Goal: Task Accomplishment & Management: Manage account settings

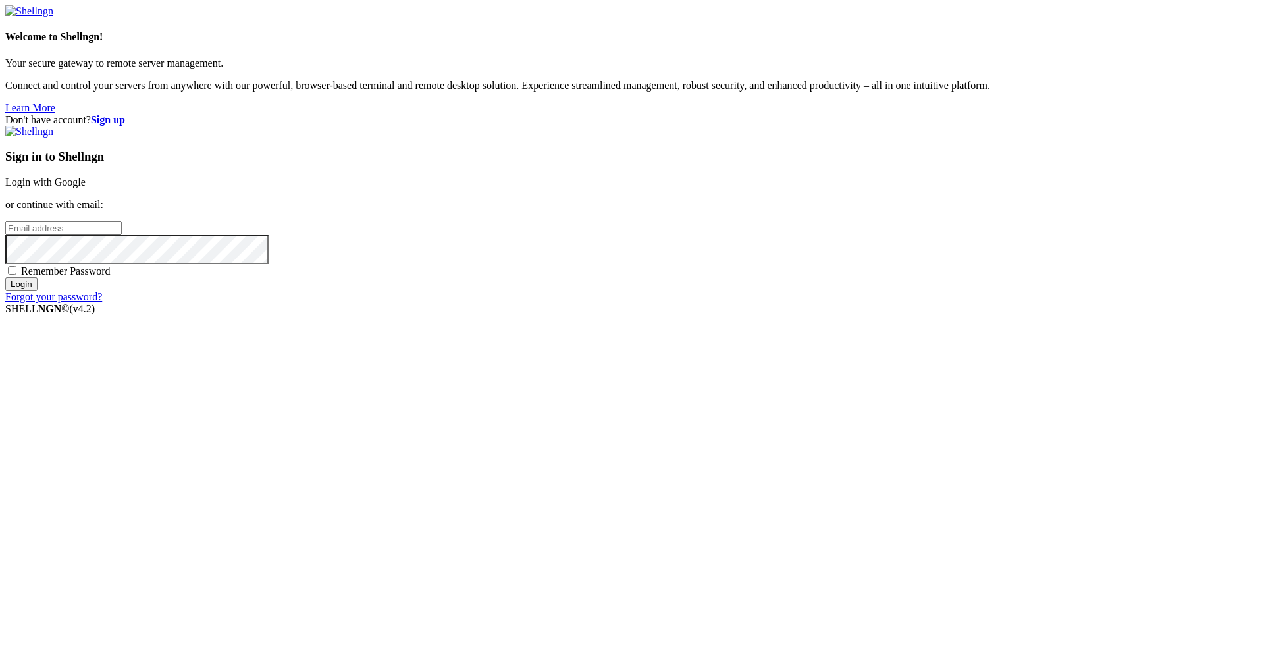
click at [414, 186] on div "Don't have account? Sign up Sign in to Shellngn Login with Google or continue w…" at bounding box center [632, 208] width 1254 height 189
click at [86, 188] on link "Login with Google" at bounding box center [45, 181] width 80 height 11
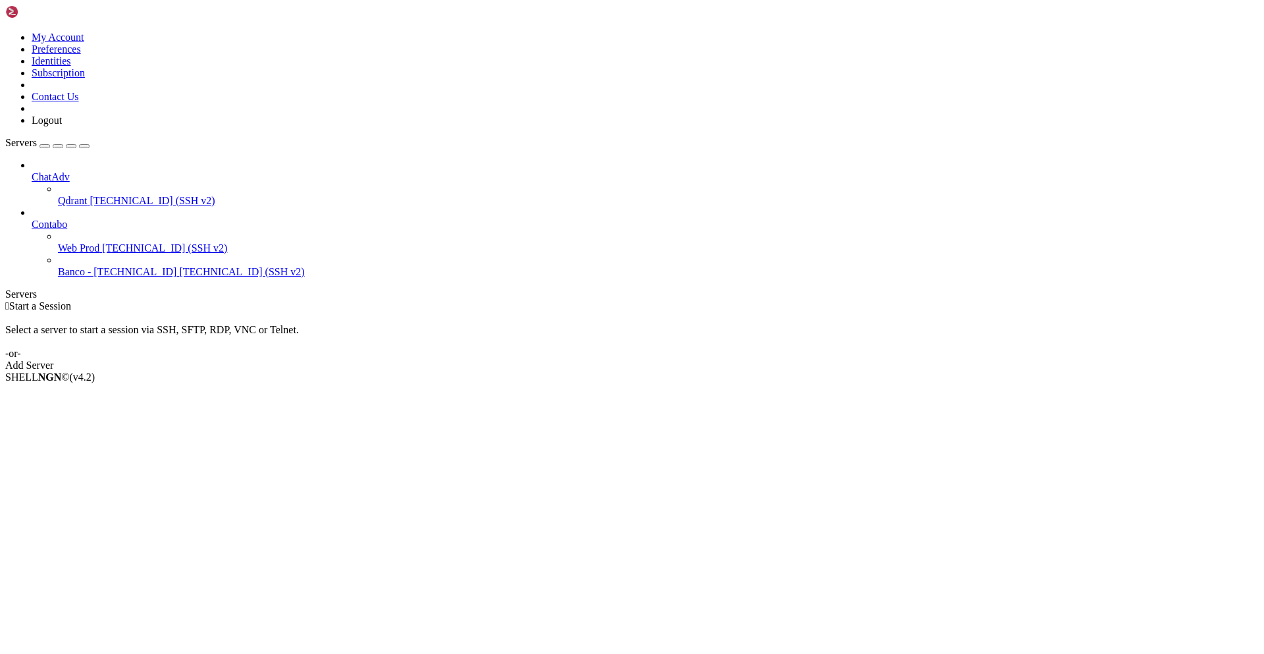
click at [99, 242] on span "Web Prod" at bounding box center [78, 247] width 41 height 11
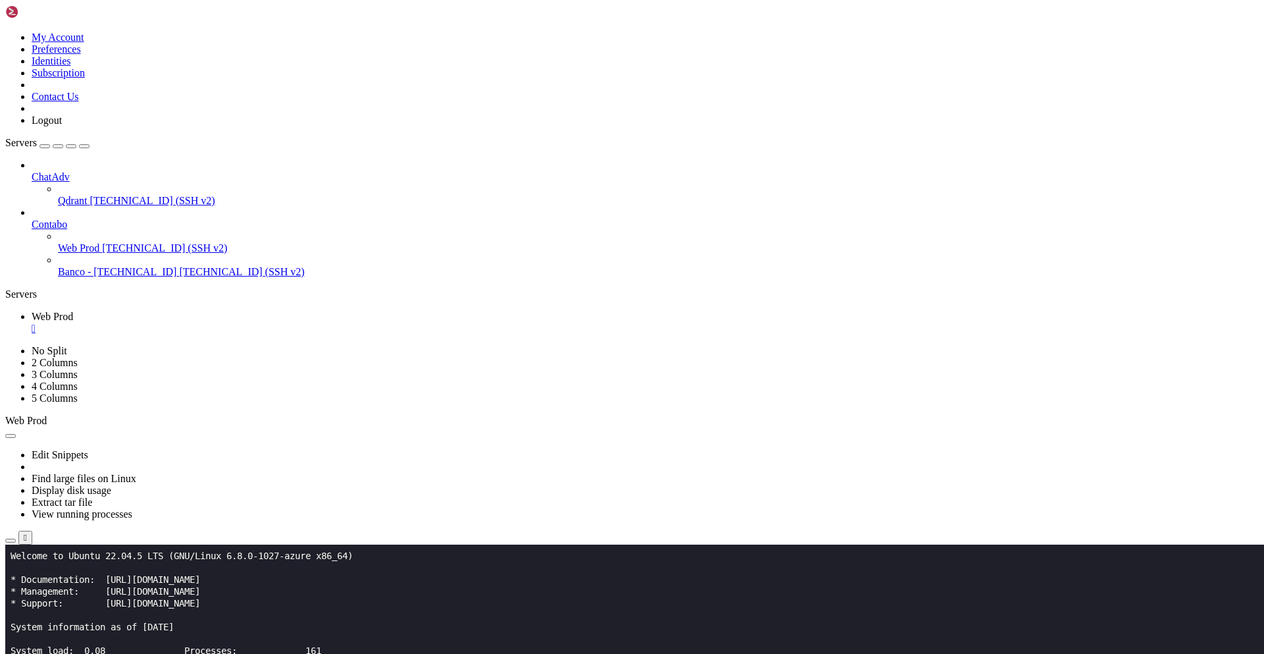
click at [549, 653] on x-row "Usage of /: 49.4% of 61.84GB Users logged in: 0" at bounding box center [555, 663] width 1088 height 12
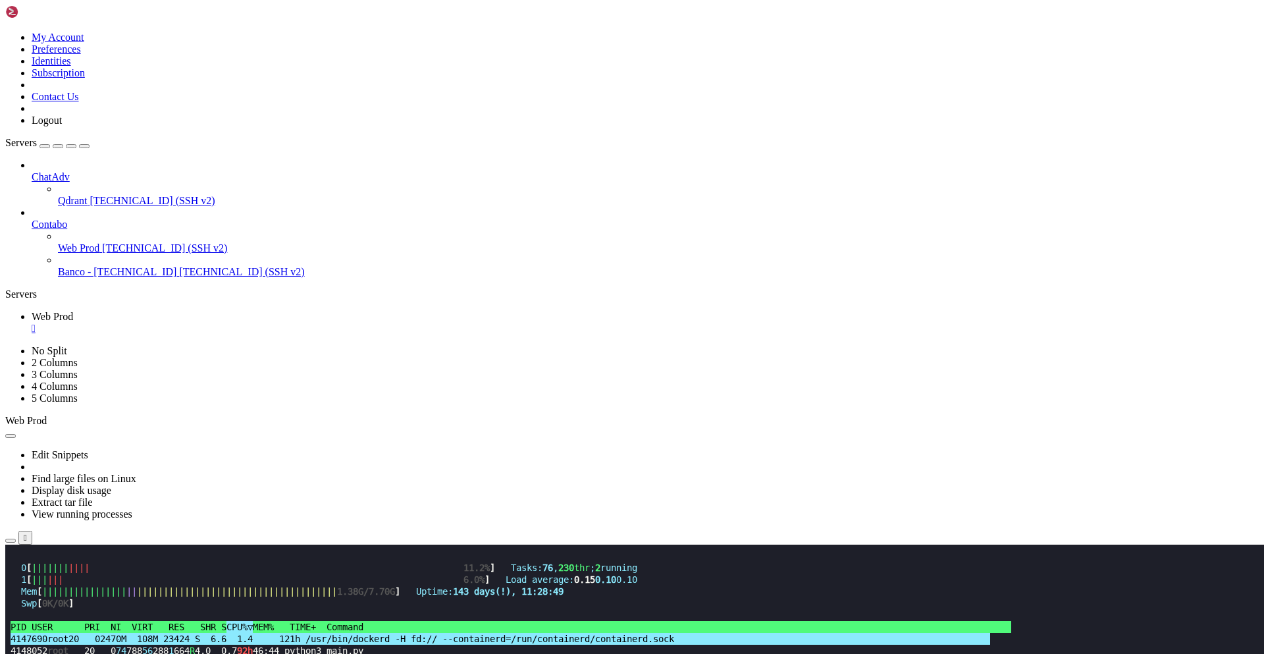
click at [45, 146] on div "button" at bounding box center [45, 146] width 0 height 0
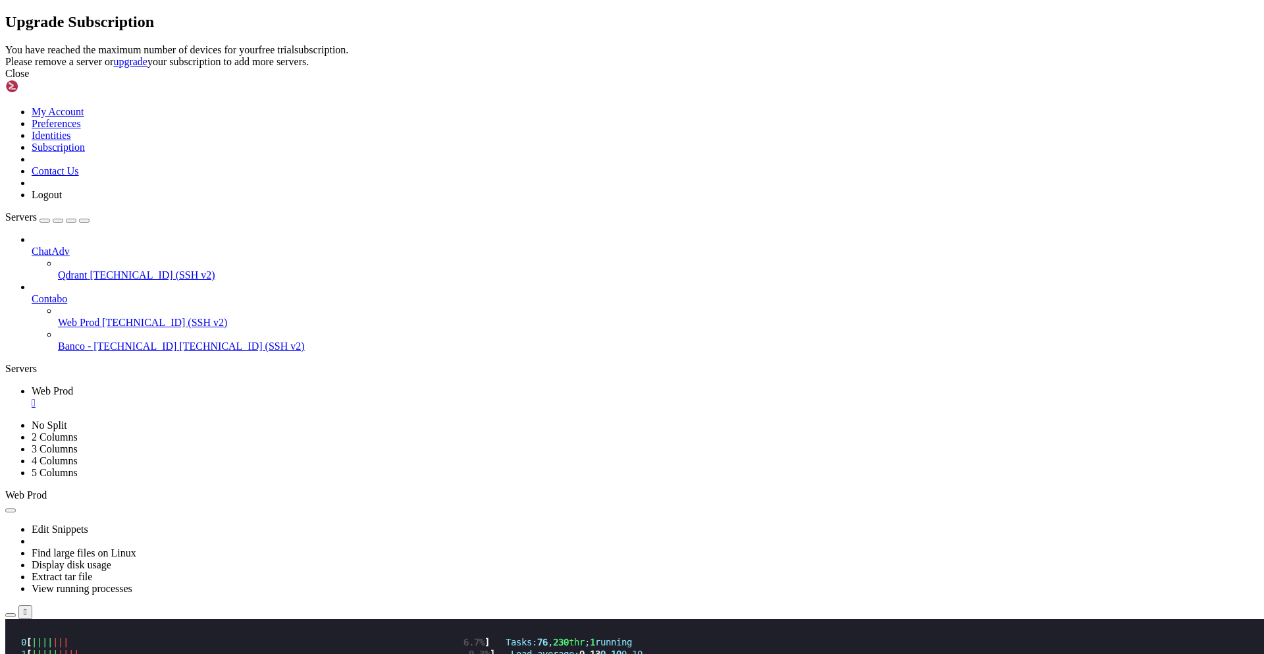
click at [766, 80] on div "Close" at bounding box center [632, 74] width 1254 height 12
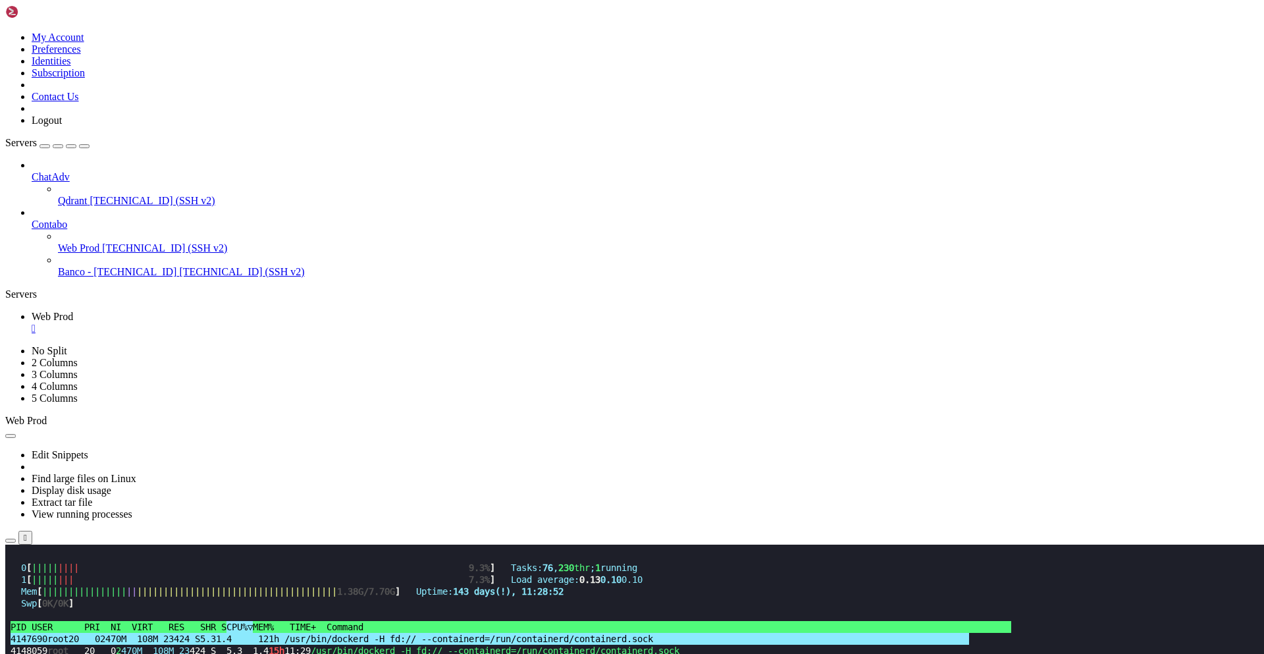
click at [45, 146] on div "button" at bounding box center [45, 146] width 0 height 0
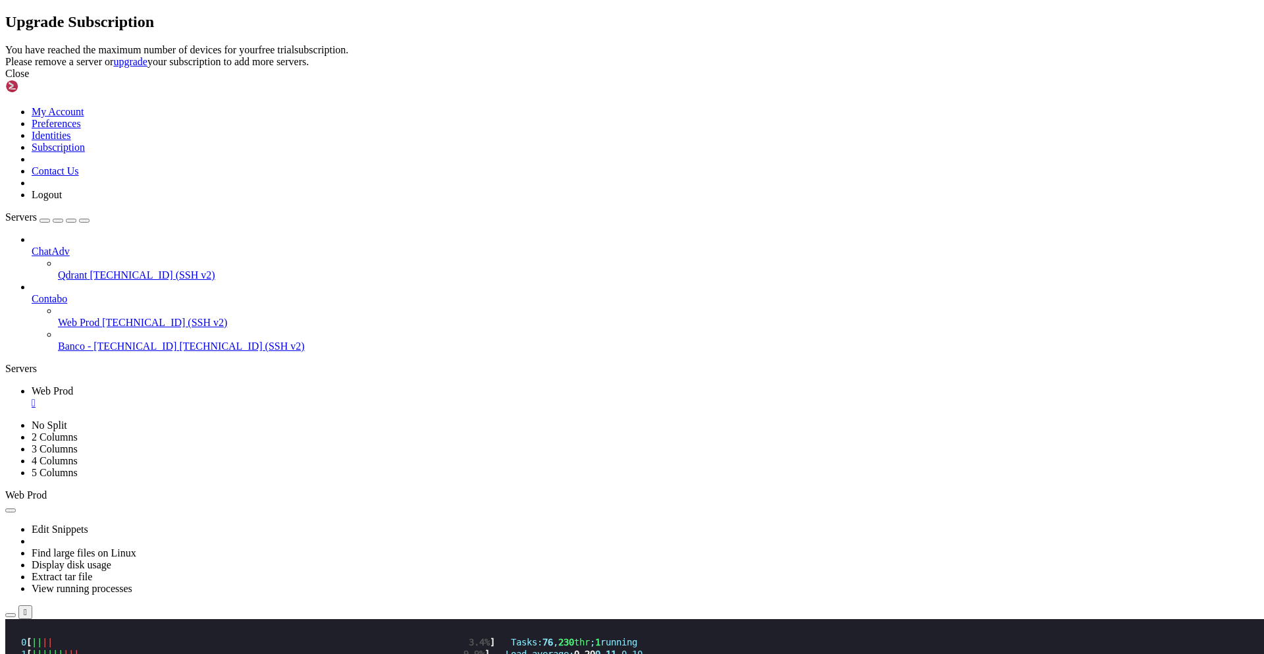
click at [148, 67] on link "upgrade" at bounding box center [130, 61] width 34 height 11
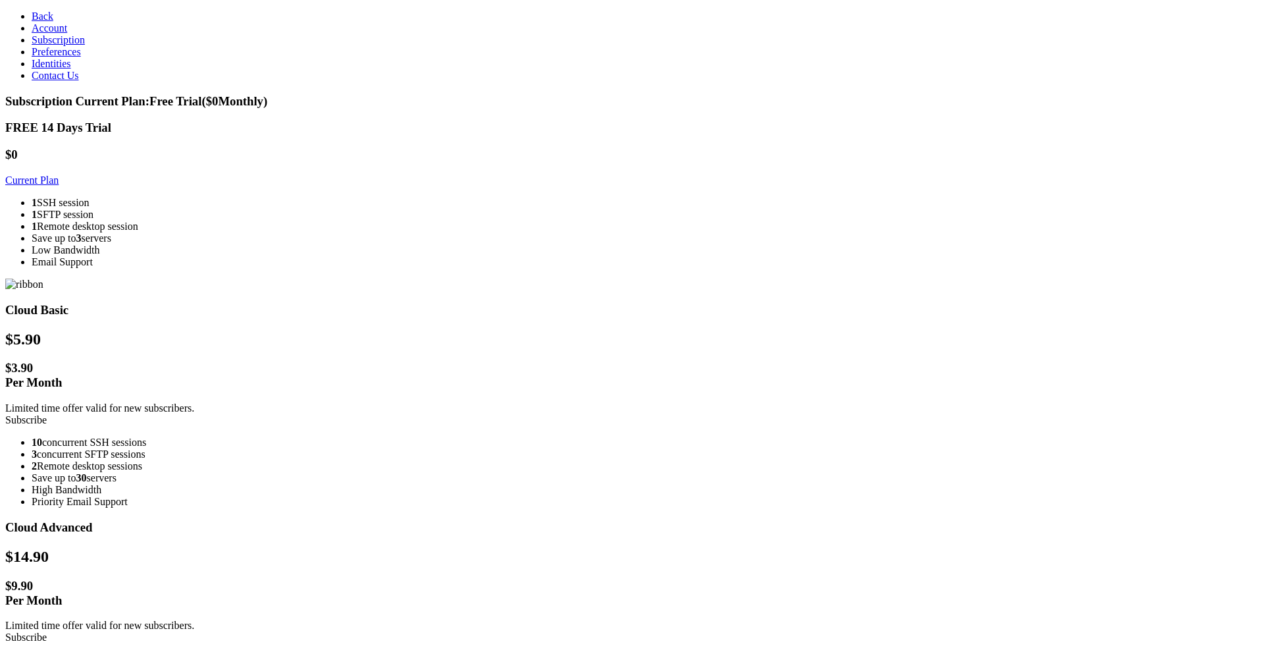
click at [67, 34] on link "Account" at bounding box center [50, 27] width 36 height 11
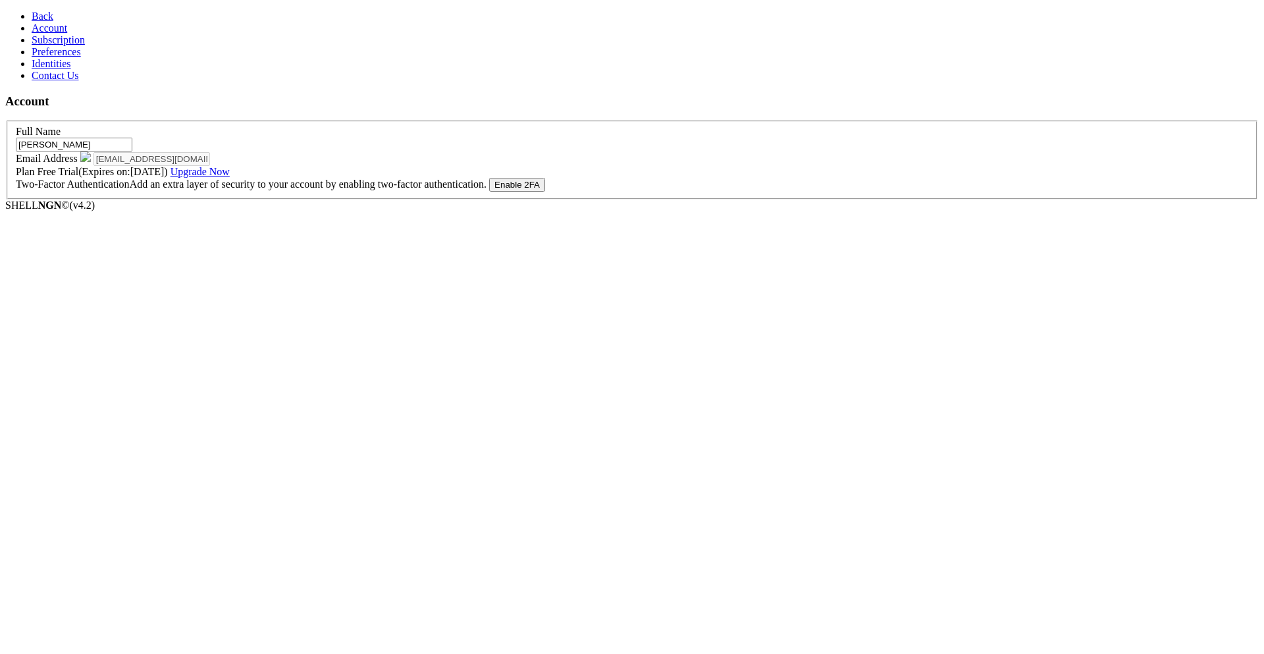
click at [65, 81] on span "Contact Us" at bounding box center [55, 75] width 47 height 11
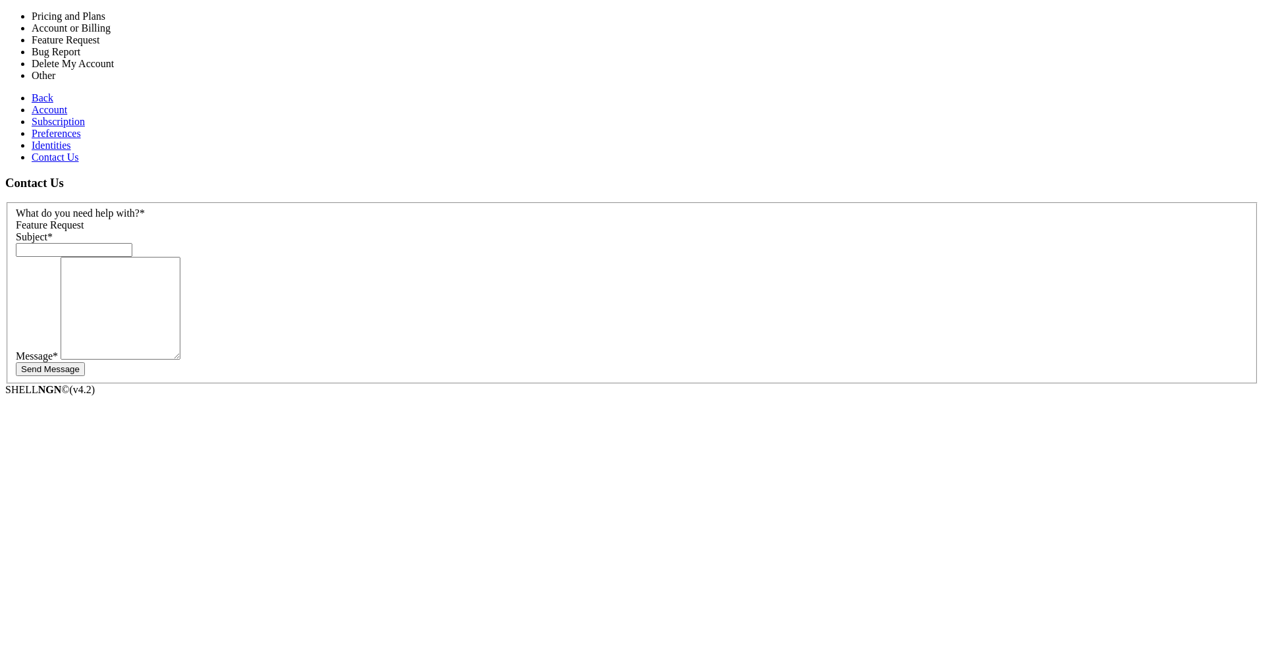
click at [84, 219] on span "Feature Request" at bounding box center [50, 224] width 68 height 11
click at [353, 176] on div "Contact Us" at bounding box center [632, 183] width 1254 height 14
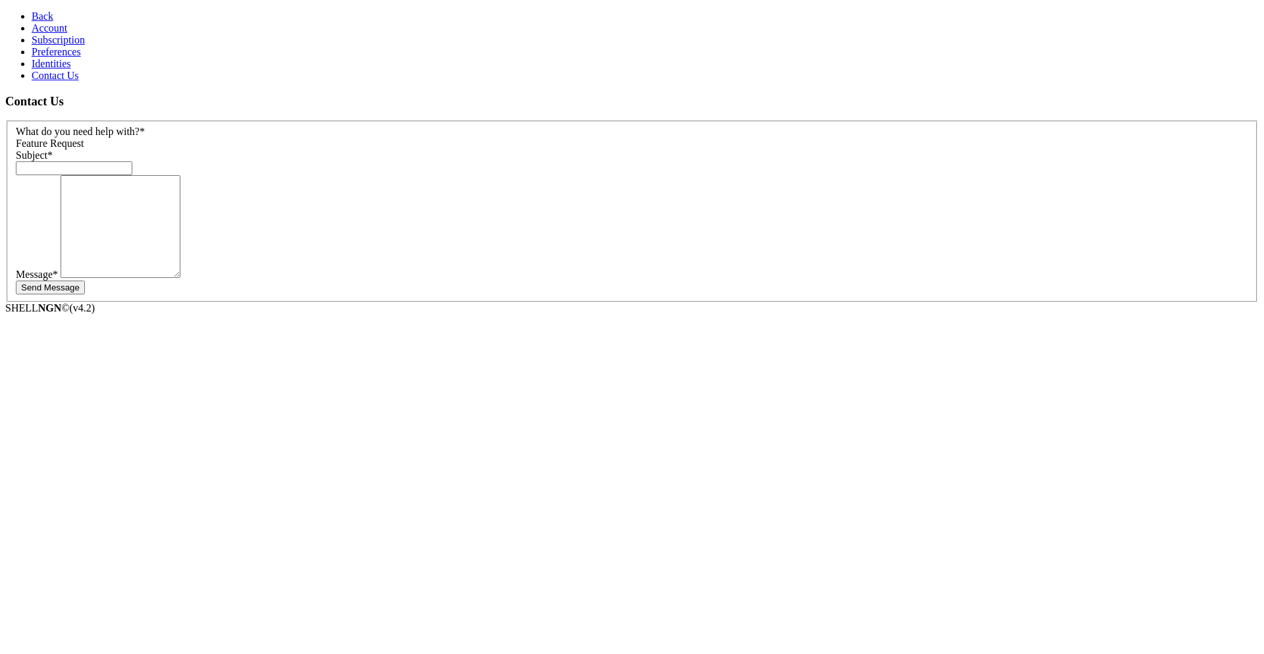
click at [69, 69] on link "Identities" at bounding box center [52, 63] width 40 height 11
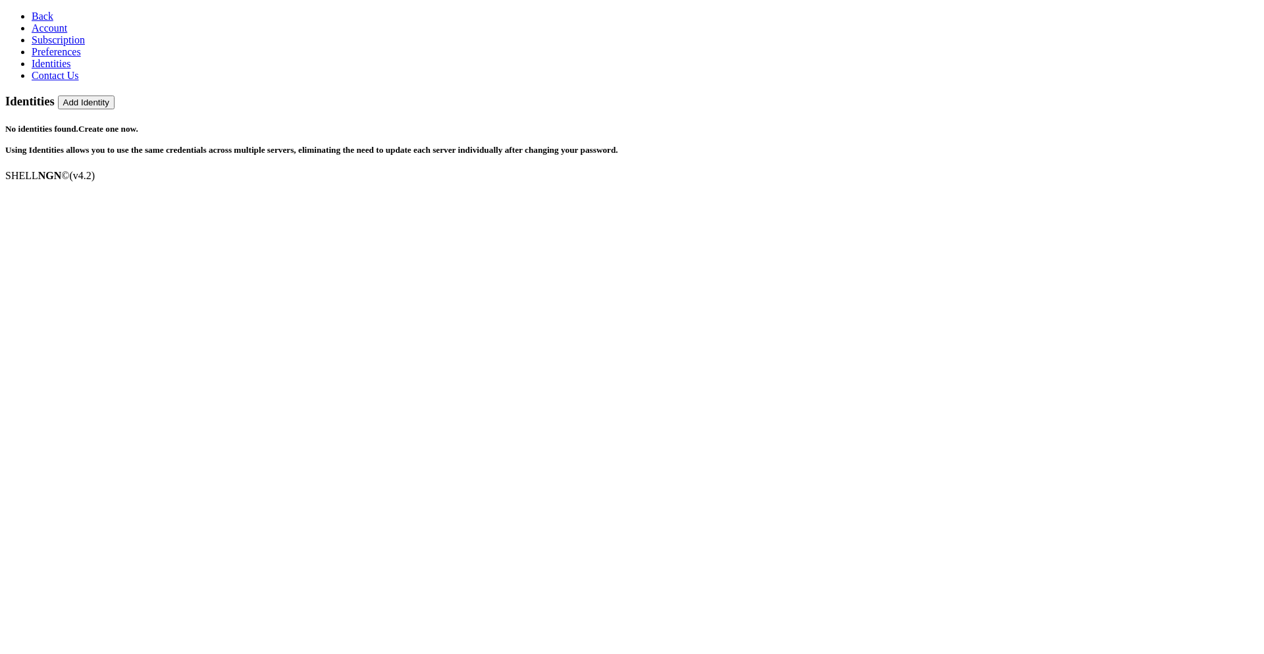
click at [67, 57] on span "Preferences" at bounding box center [56, 51] width 49 height 11
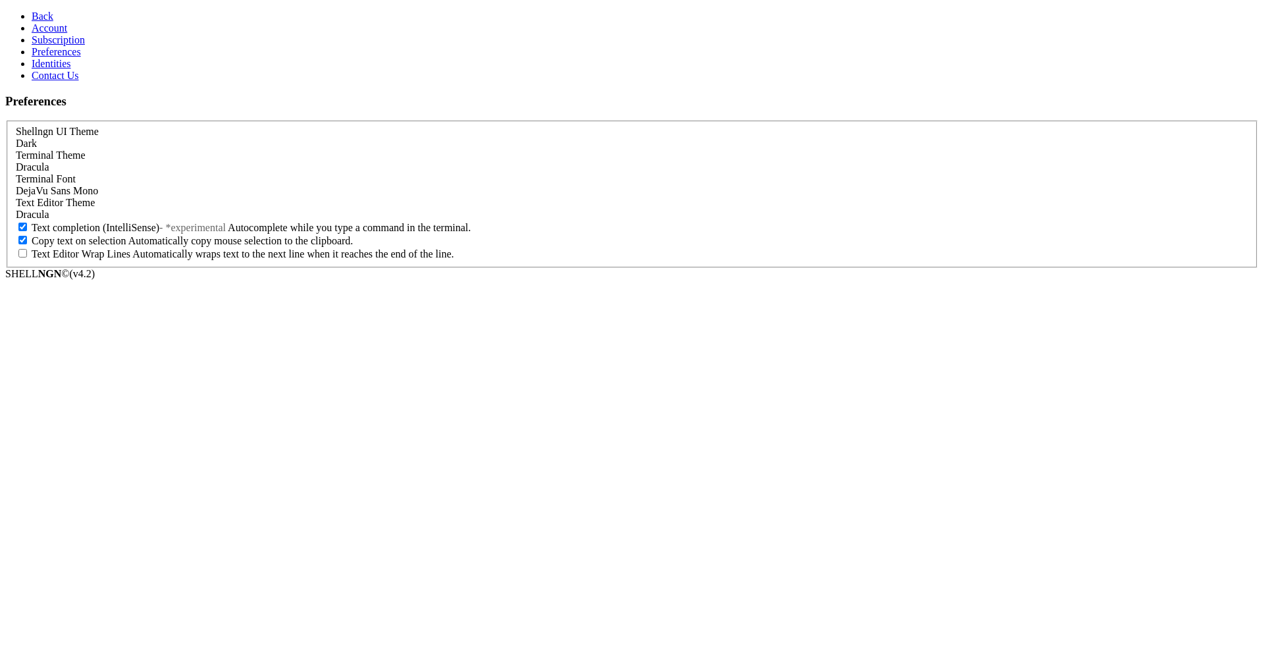
click at [62, 45] on span "Subscription" at bounding box center [58, 39] width 53 height 11
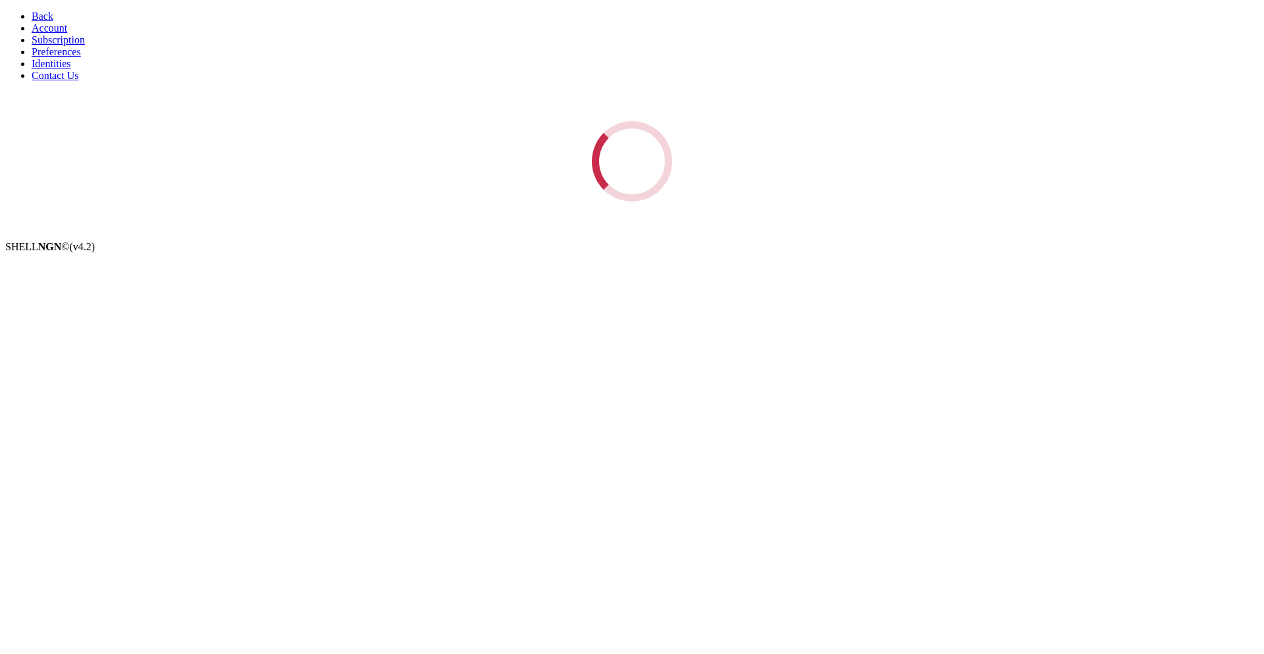
click at [32, 11] on span "Back" at bounding box center [43, 16] width 22 height 11
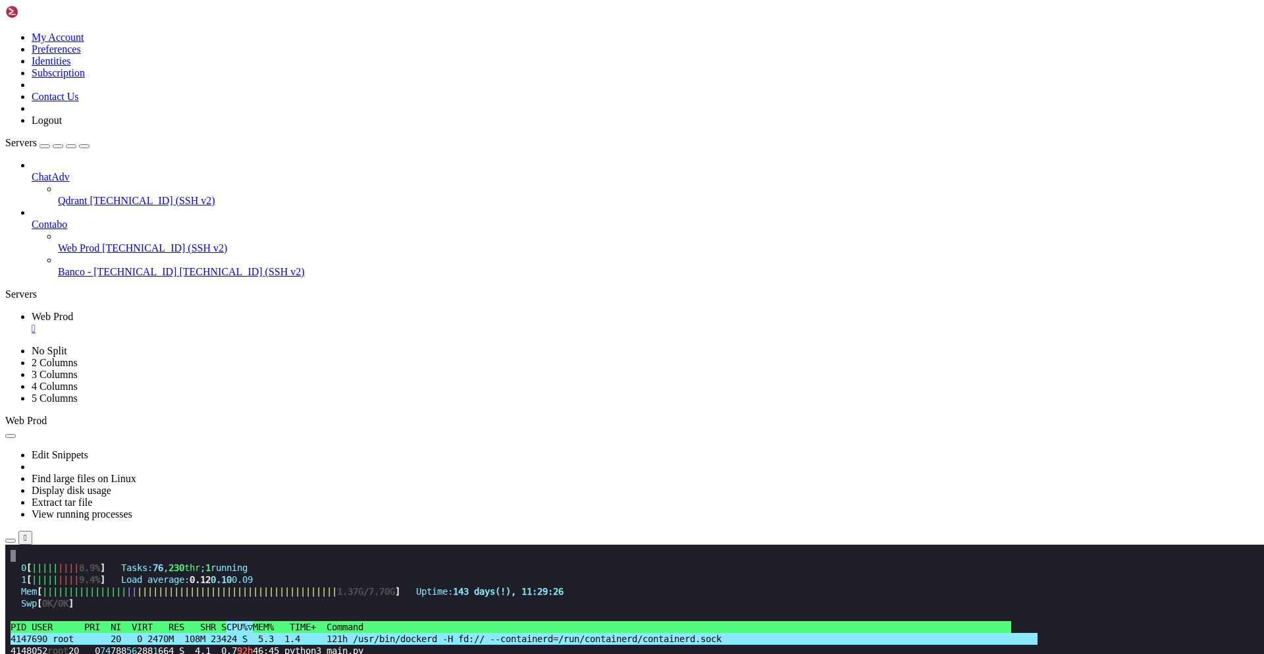
click at [150, 159] on div at bounding box center [646, 165] width 1228 height 12
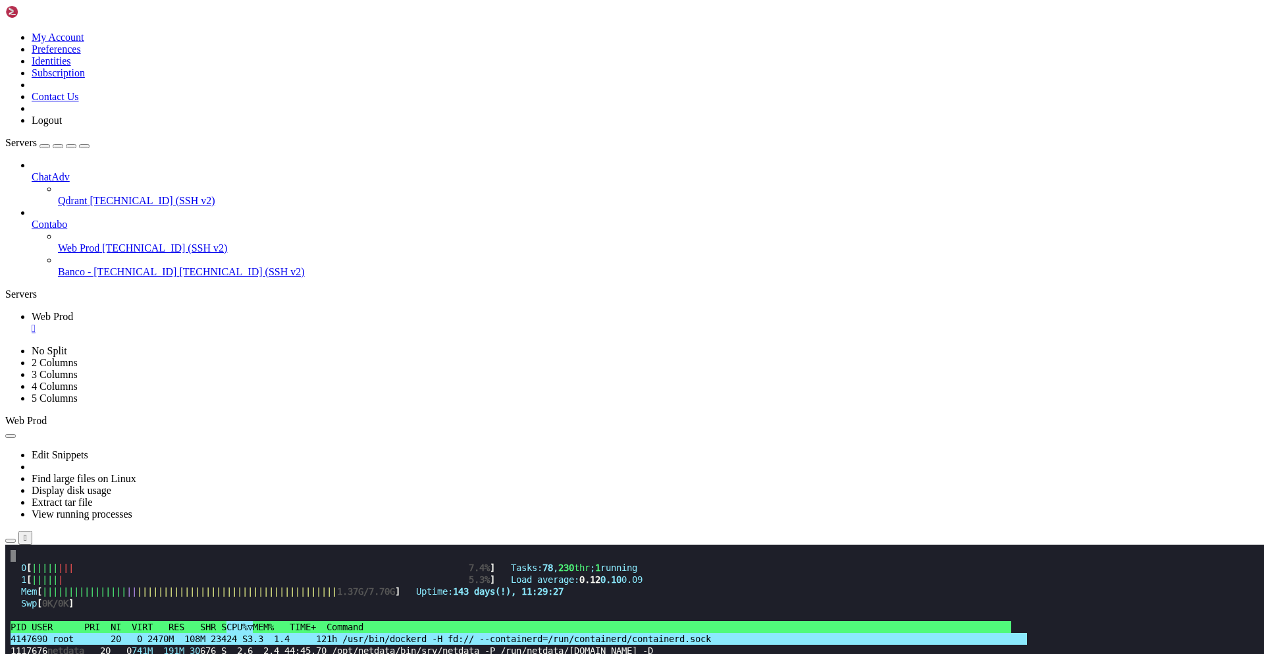
click at [32, 171] on icon at bounding box center [32, 171] width 0 height 0
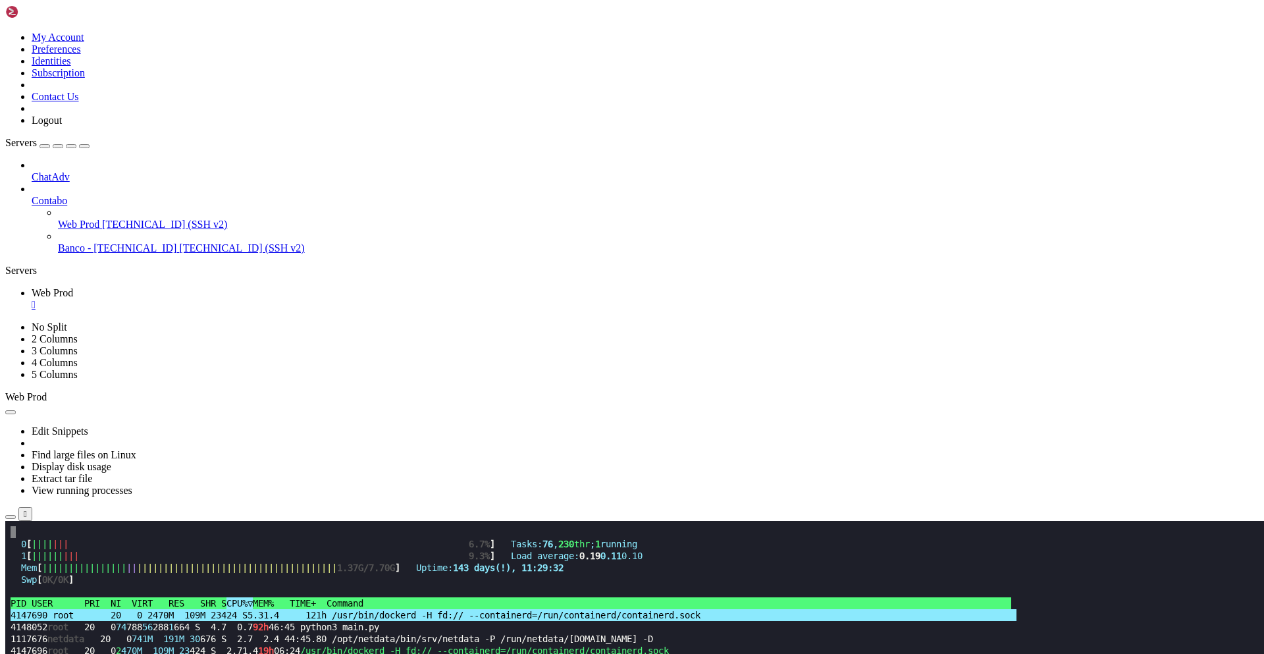
click at [67, 579] on span "Connect" at bounding box center [49, 584] width 35 height 11
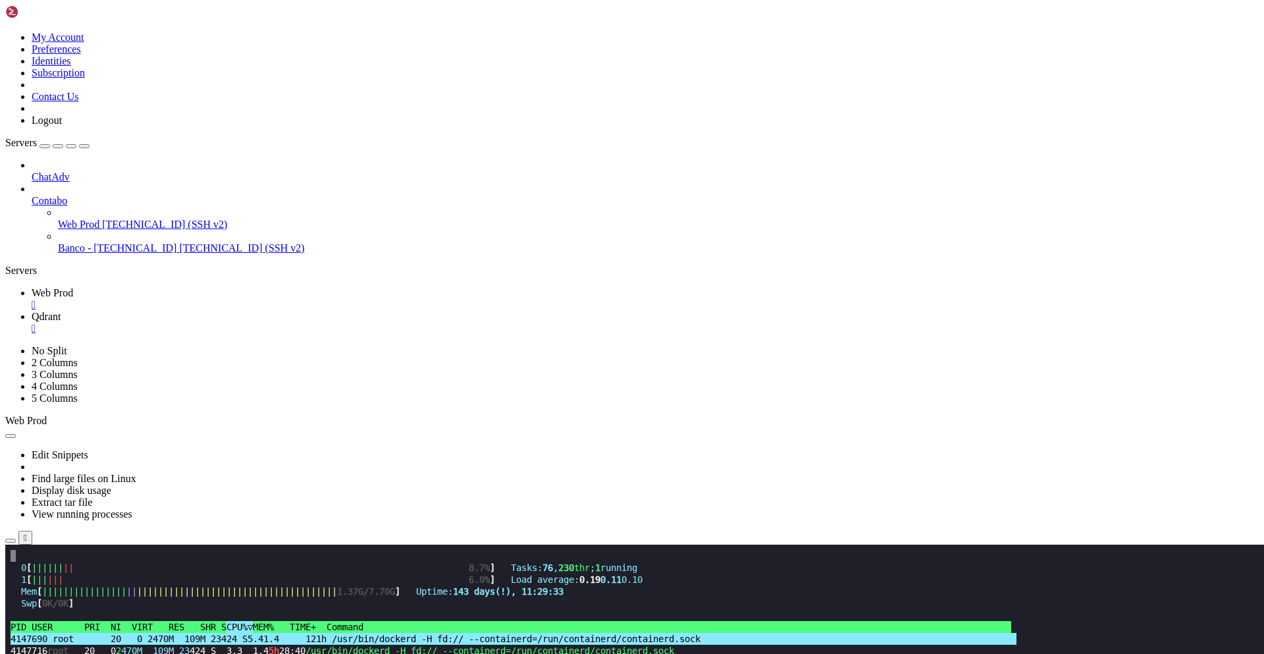
click at [32, 171] on icon at bounding box center [32, 171] width 0 height 0
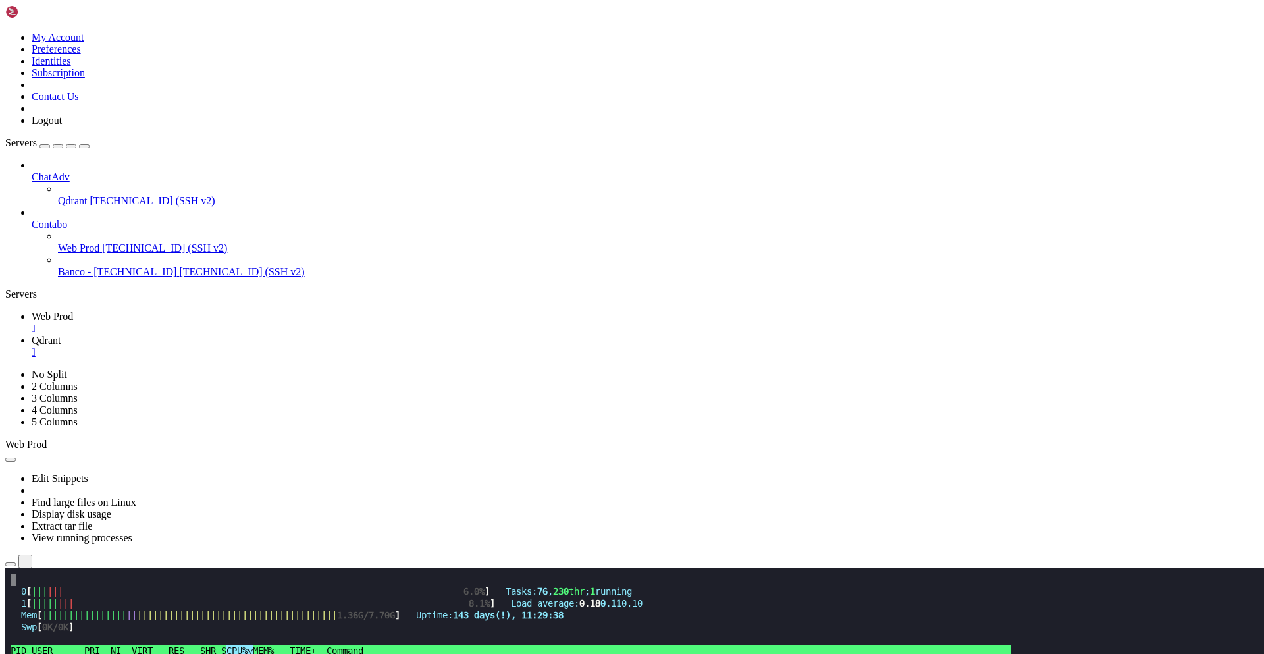
click at [87, 195] on span "Qdrant" at bounding box center [72, 200] width 29 height 11
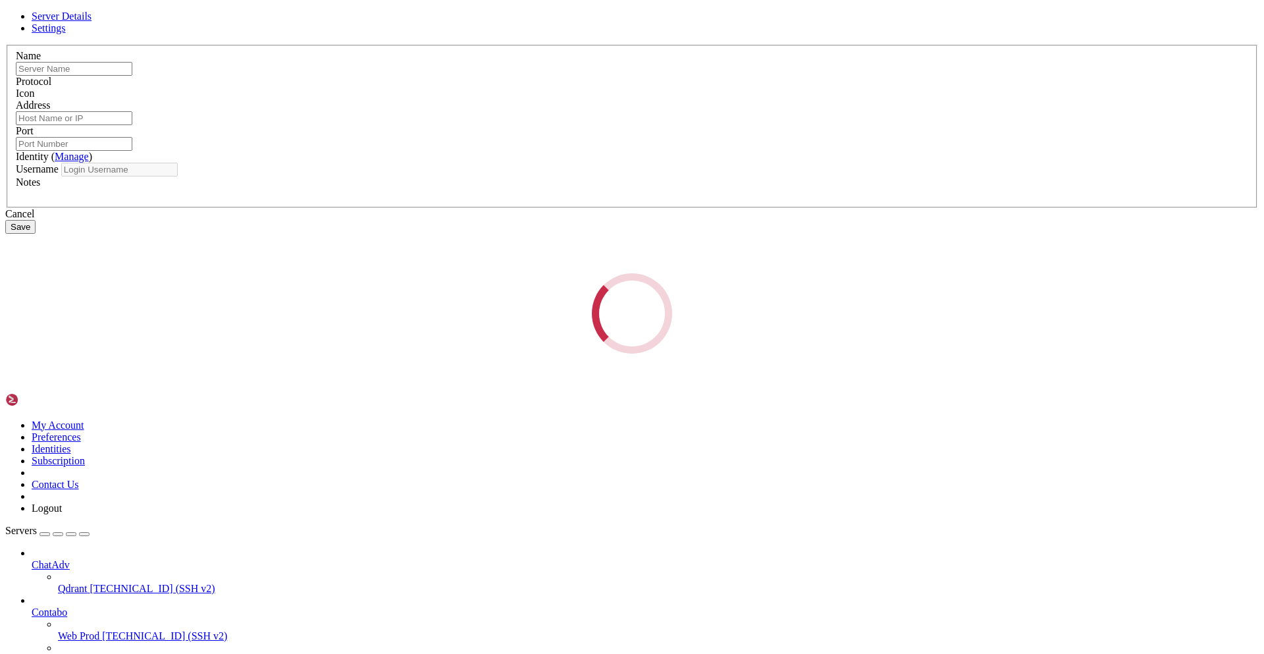
type input "Qdrant"
type input "[TECHNICAL_ID]"
type input "22"
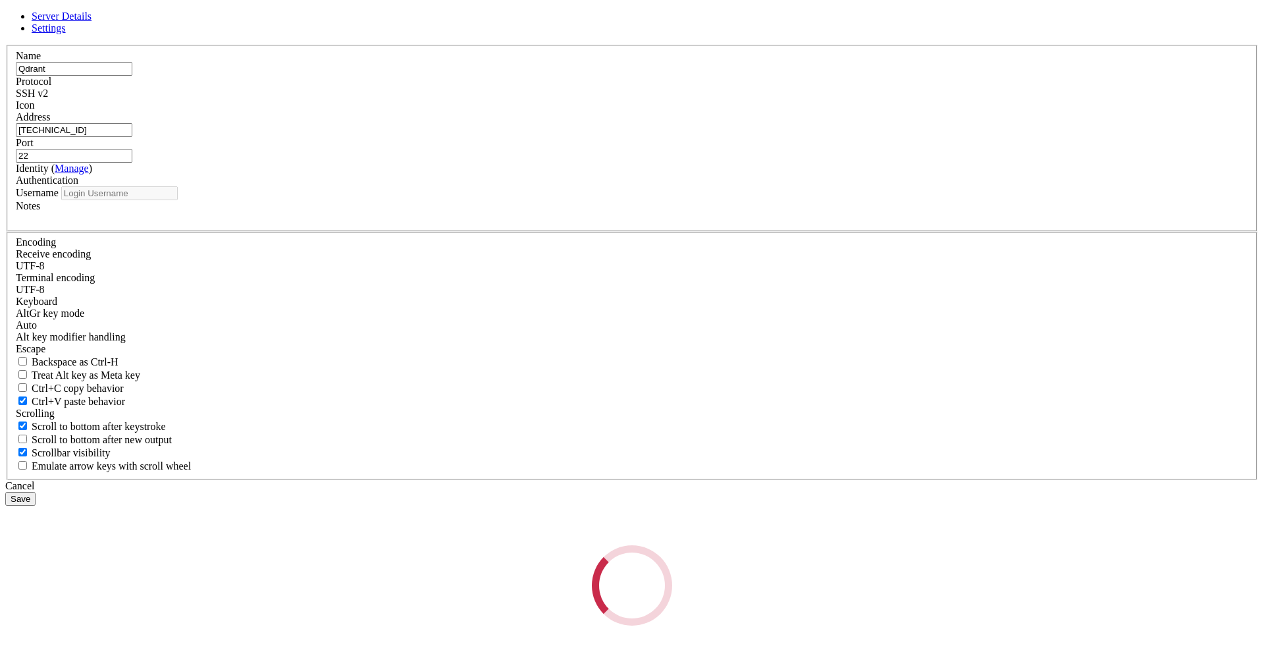
type input "azureuser"
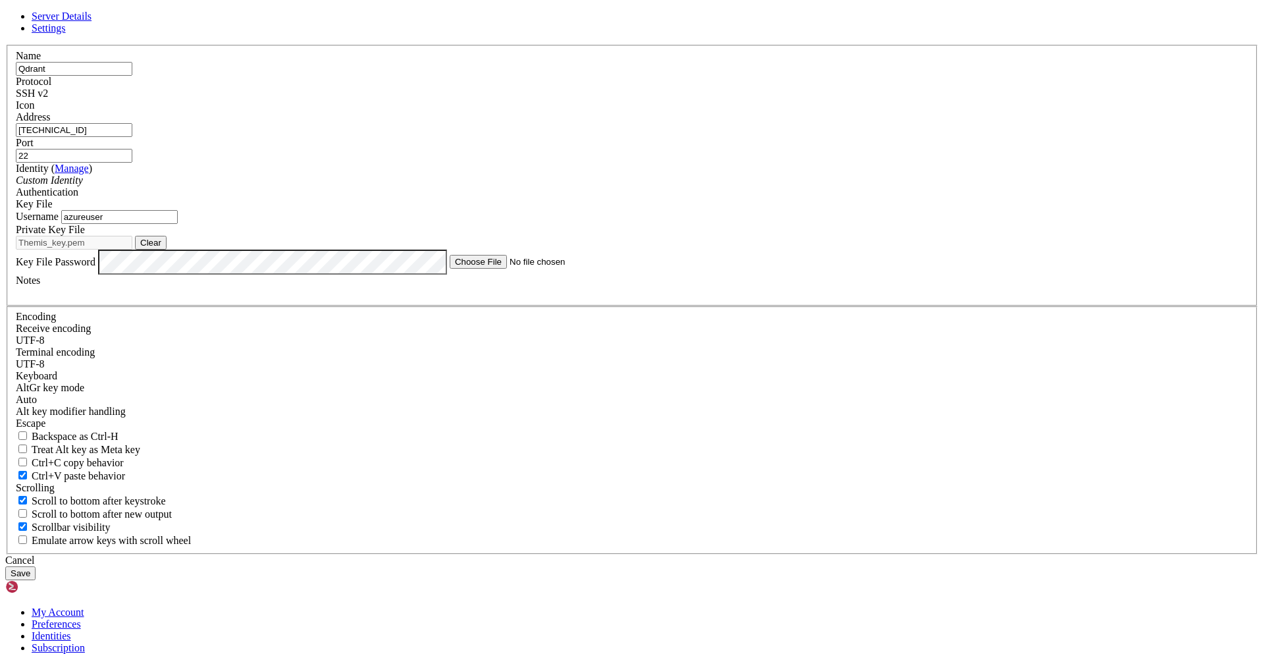
click at [66, 34] on span "Settings" at bounding box center [49, 27] width 34 height 11
click at [92, 22] on span "Server Details" at bounding box center [62, 16] width 60 height 11
click at [89, 174] on link "Manage" at bounding box center [72, 168] width 34 height 11
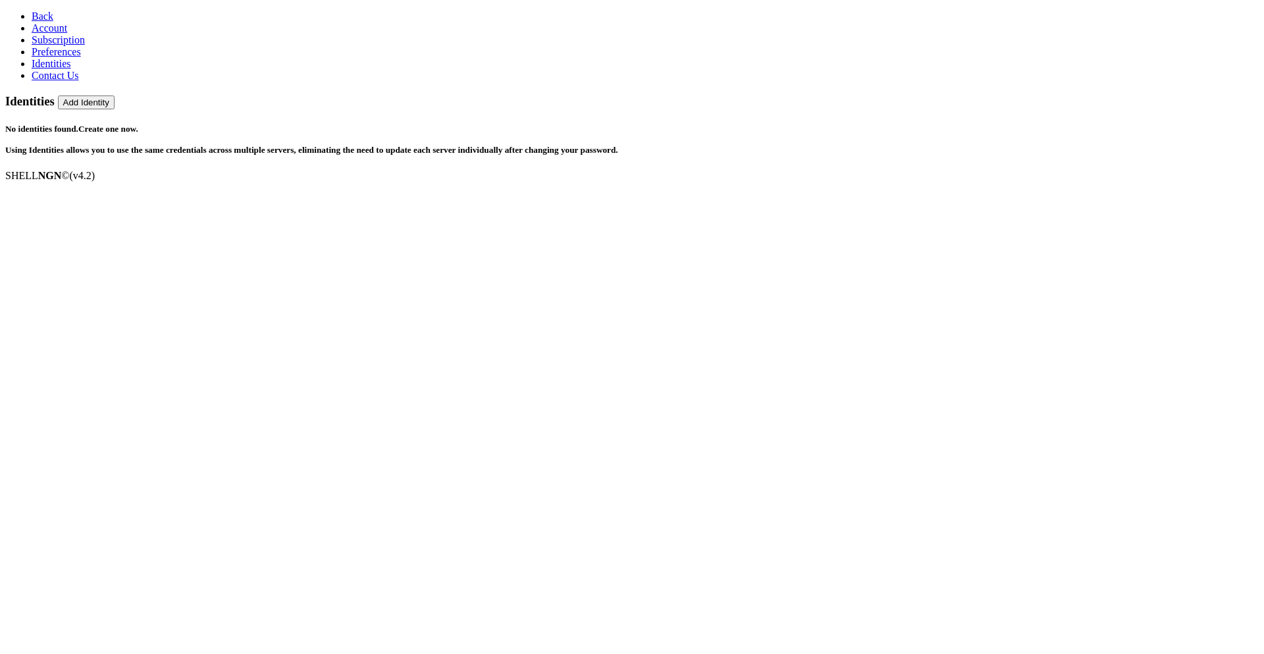
click at [34, 11] on span "Back" at bounding box center [43, 16] width 22 height 11
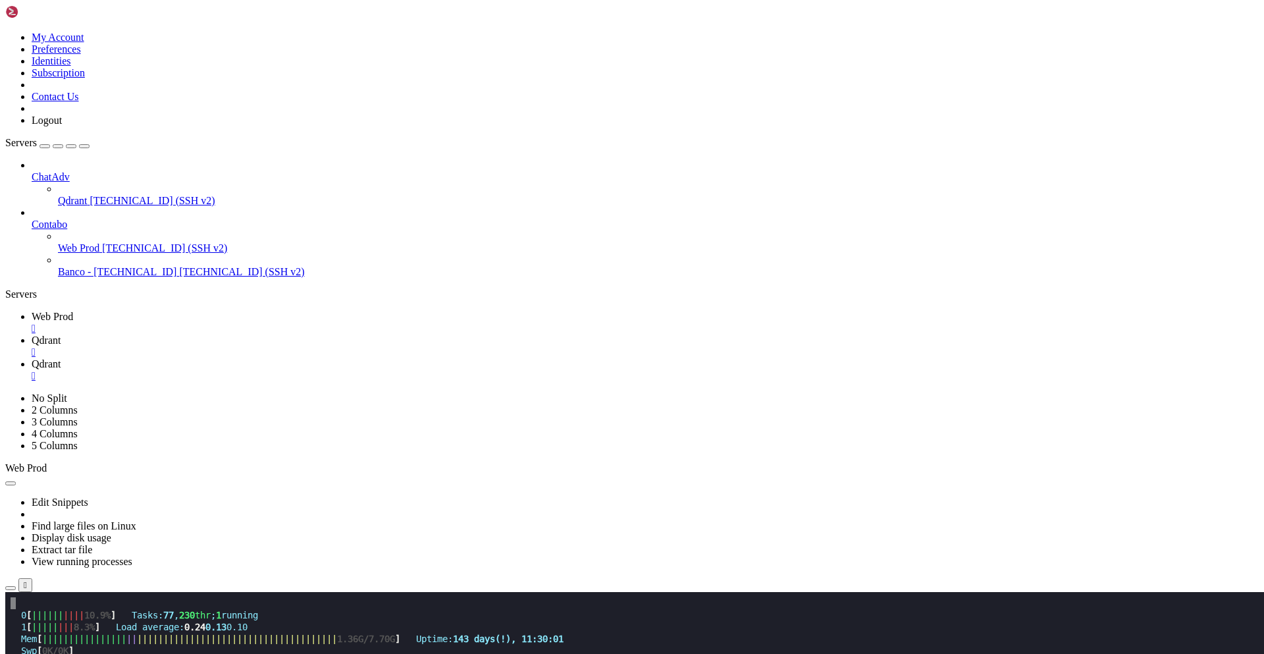
click at [102, 242] on span "[TECHNICAL_ID] (SSH v2)" at bounding box center [164, 247] width 125 height 11
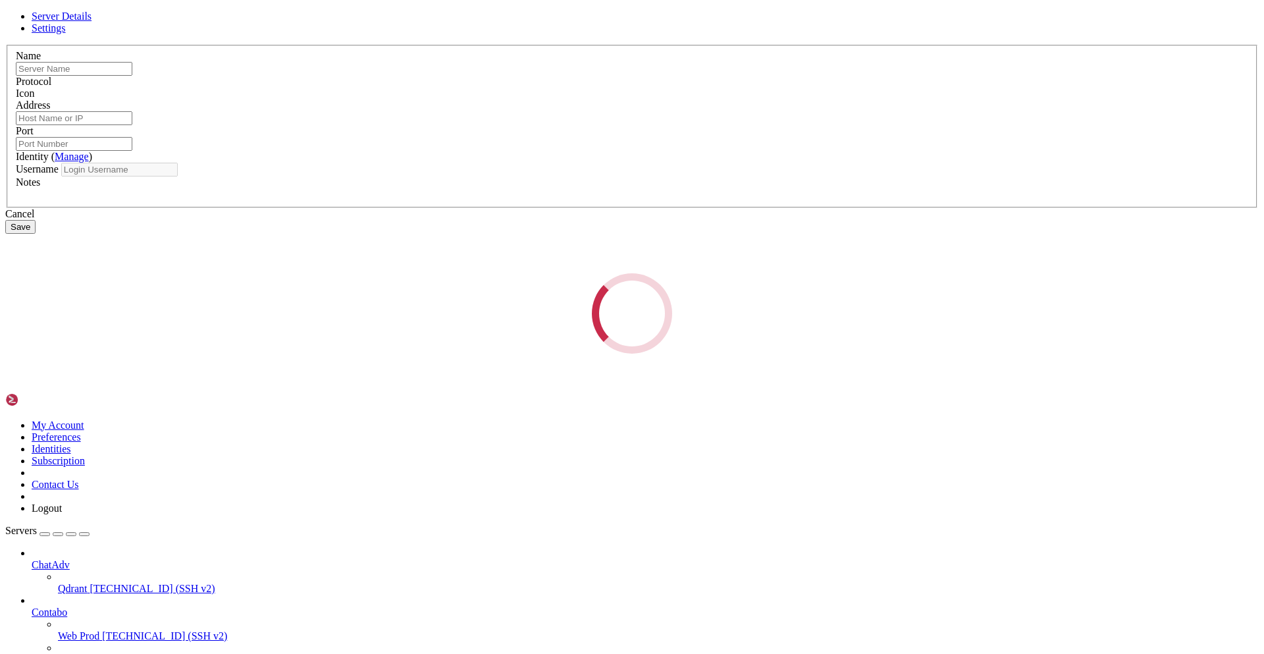
type input "Web Prod"
type input "[TECHNICAL_ID]"
type input "22"
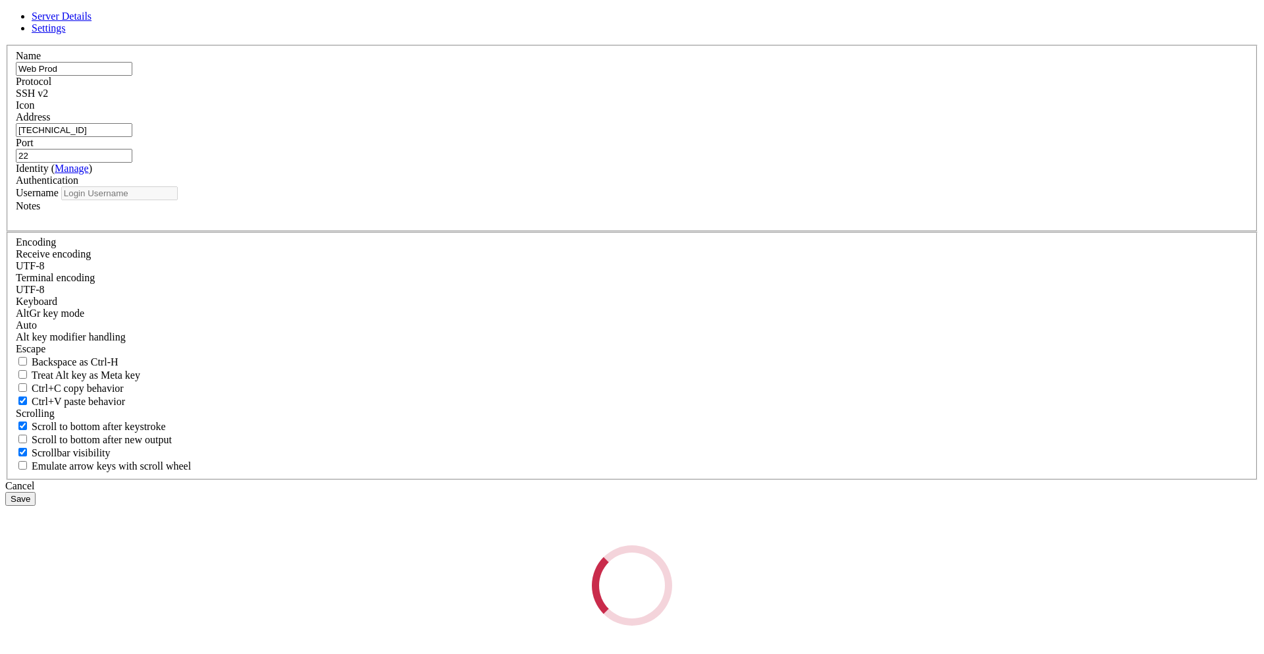
type input "azureuser"
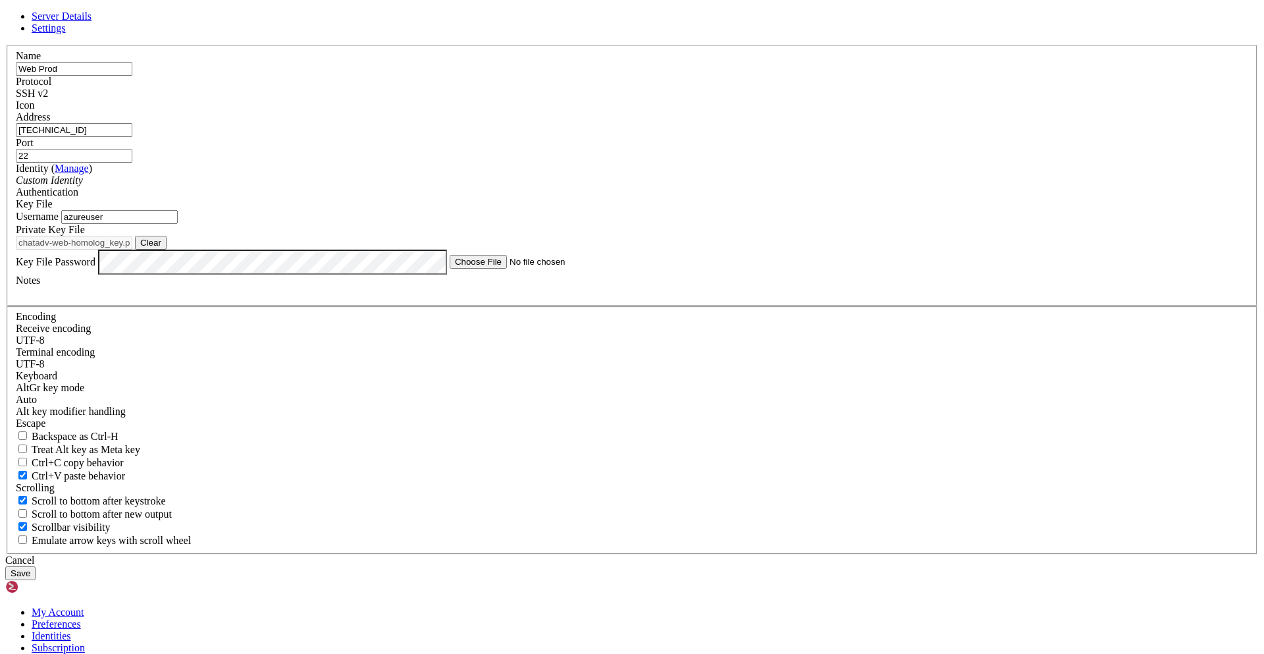
click at [66, 34] on span "Settings" at bounding box center [49, 27] width 34 height 11
click at [5, 45] on icon at bounding box center [5, 45] width 0 height 0
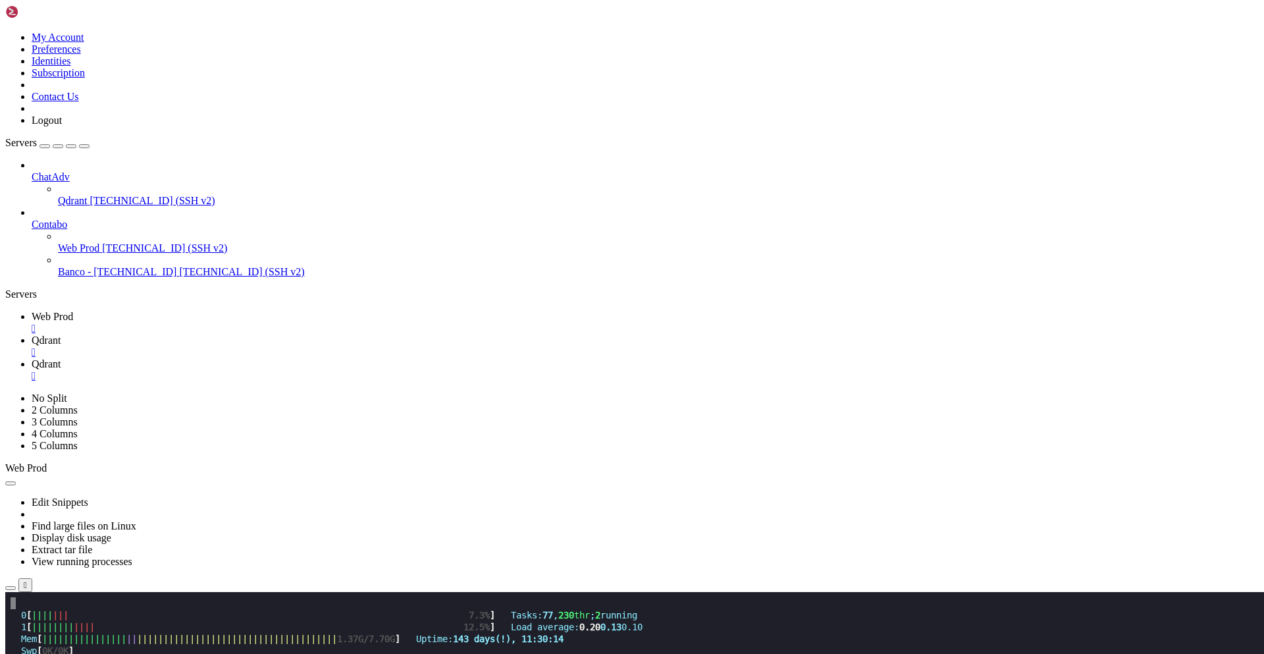
click at [238, 323] on div "" at bounding box center [646, 329] width 1228 height 12
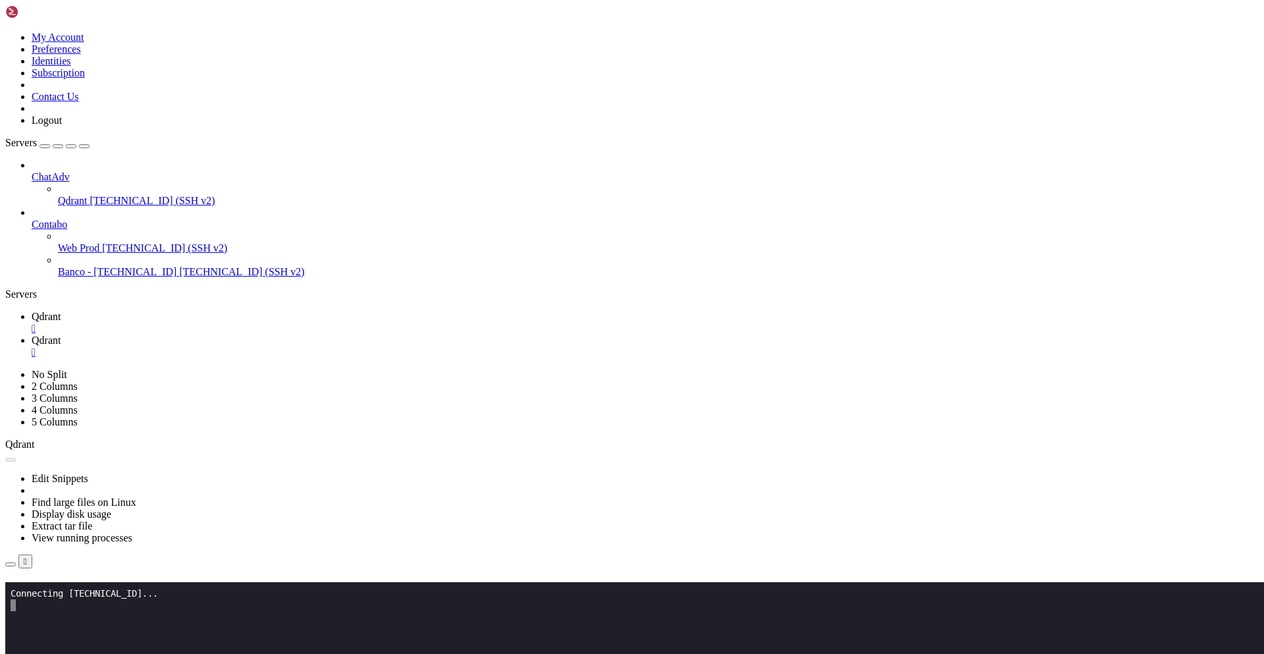
click at [229, 323] on div "" at bounding box center [646, 329] width 1228 height 12
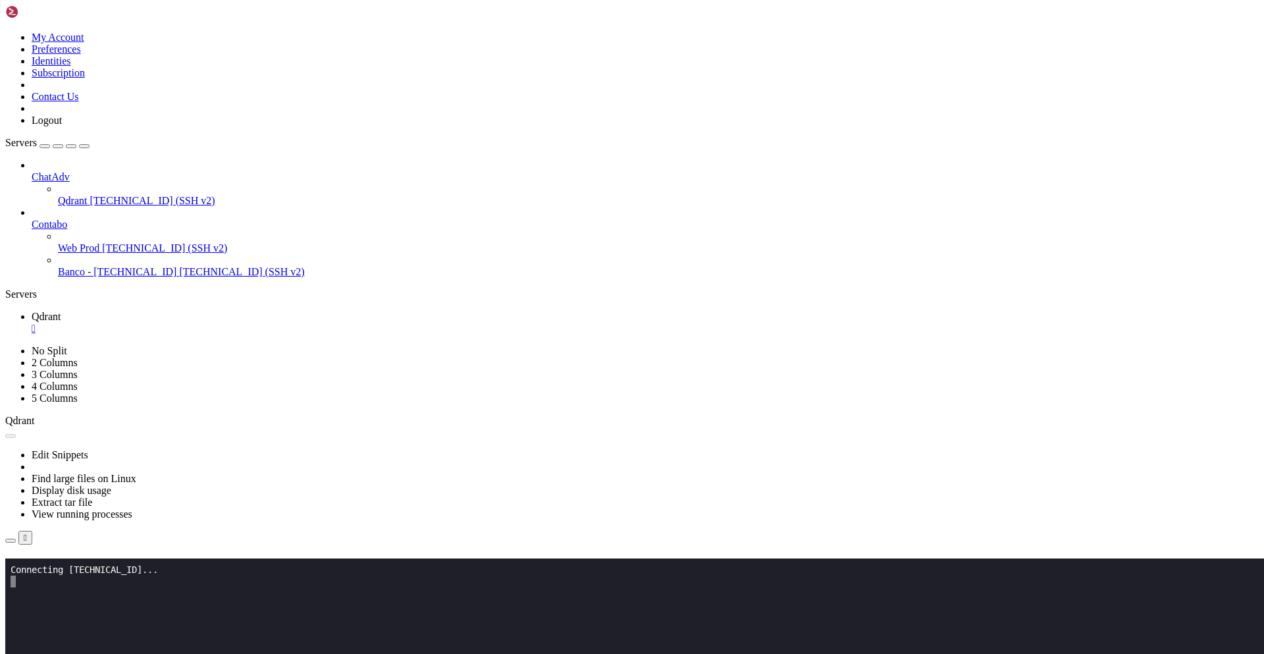
click at [229, 323] on div "" at bounding box center [646, 329] width 1228 height 12
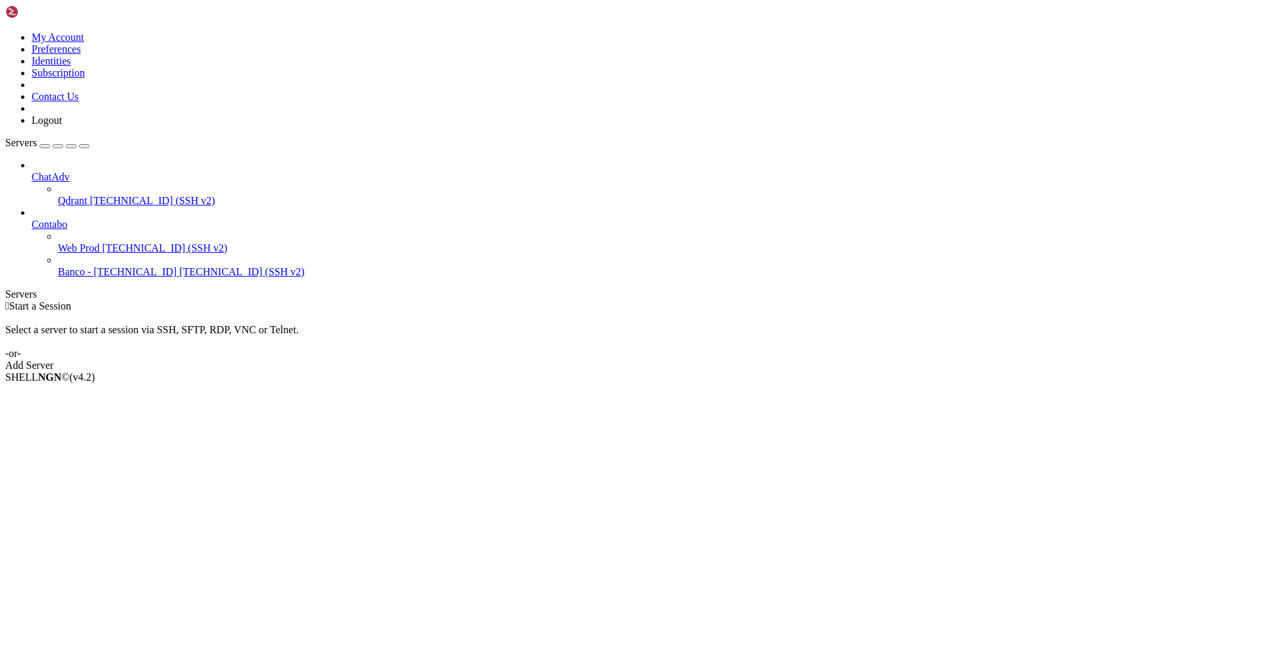
click at [32, 219] on icon at bounding box center [32, 219] width 0 height 0
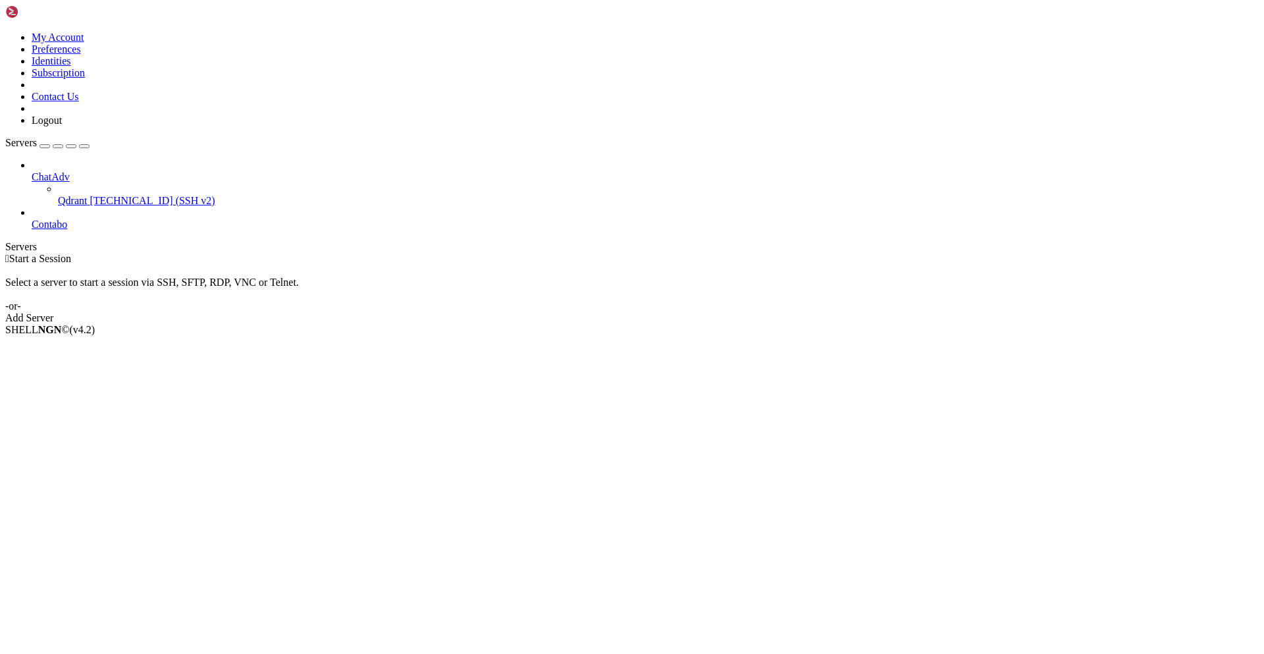
click at [32, 171] on icon at bounding box center [32, 171] width 0 height 0
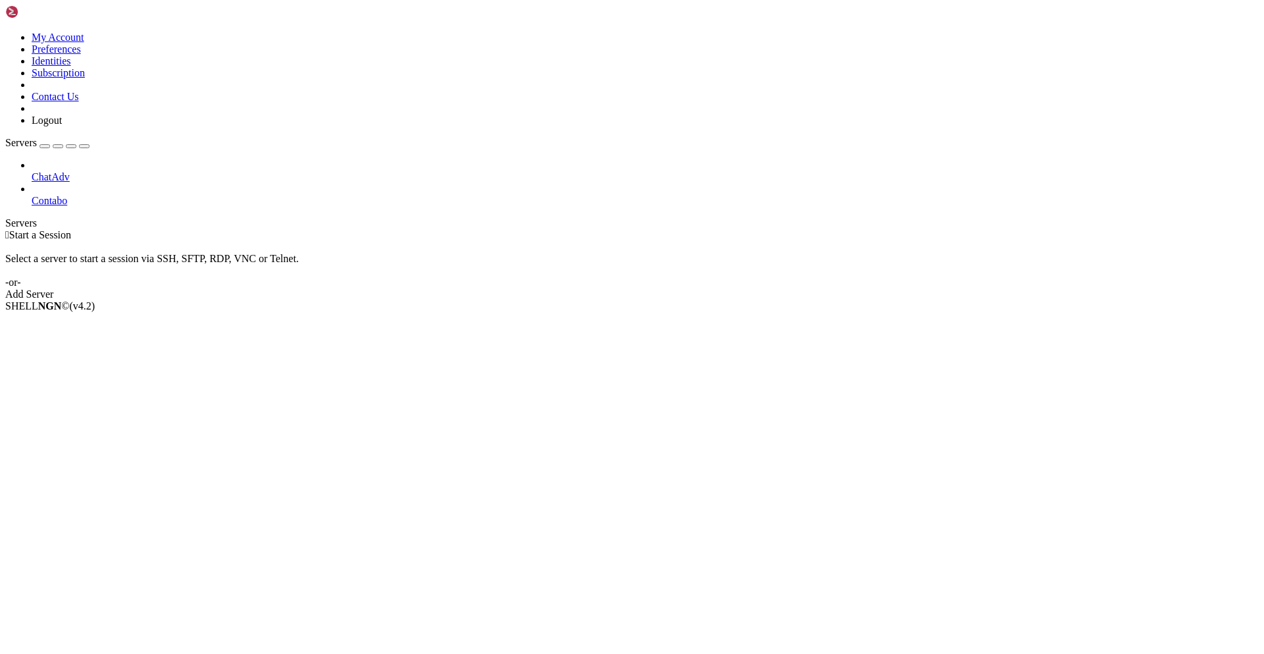
click at [84, 146] on icon "button" at bounding box center [84, 146] width 0 height 0
click at [8, 229] on div "Servers" at bounding box center [632, 223] width 1254 height 12
click at [45, 146] on div "button" at bounding box center [45, 146] width 0 height 0
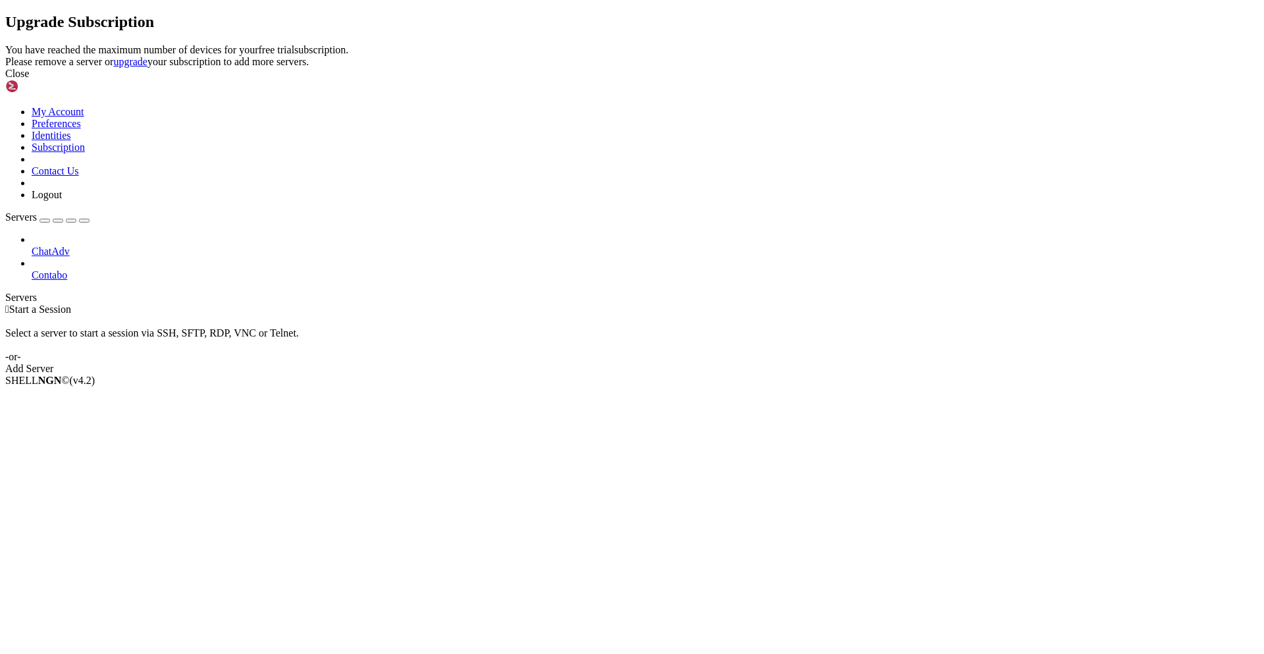
click at [5, 44] on icon at bounding box center [5, 44] width 0 height 0
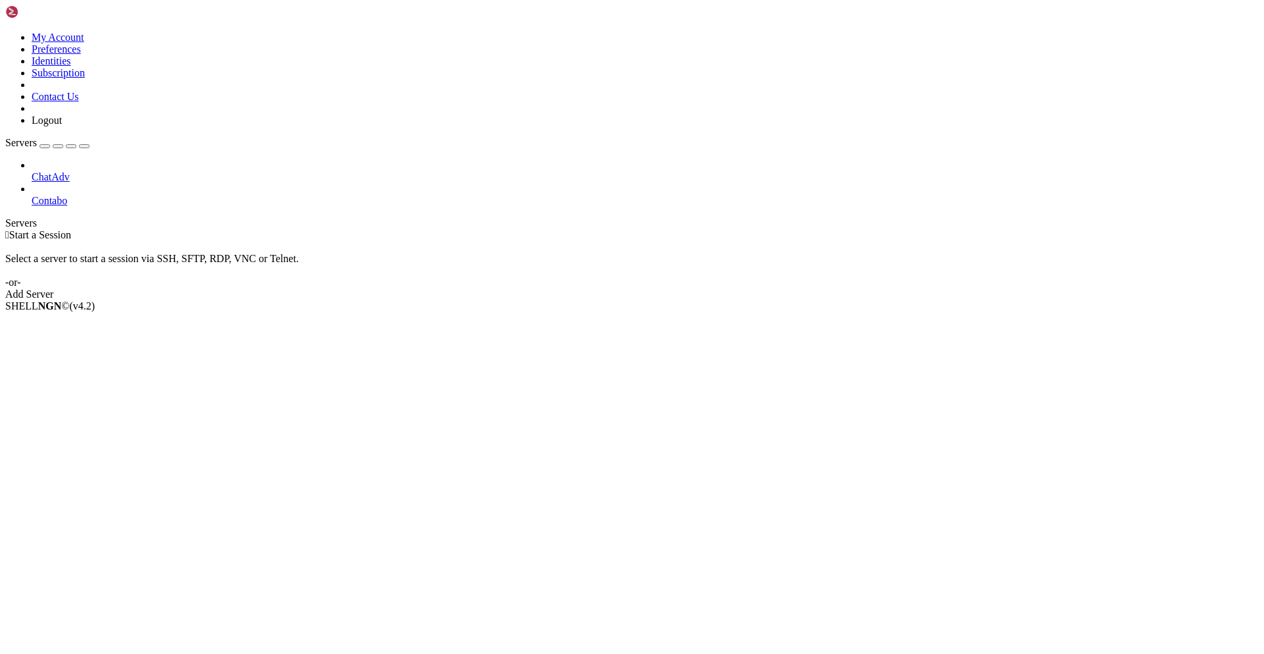
click at [81, 14] on img at bounding box center [43, 11] width 76 height 13
